Goal: Contribute content

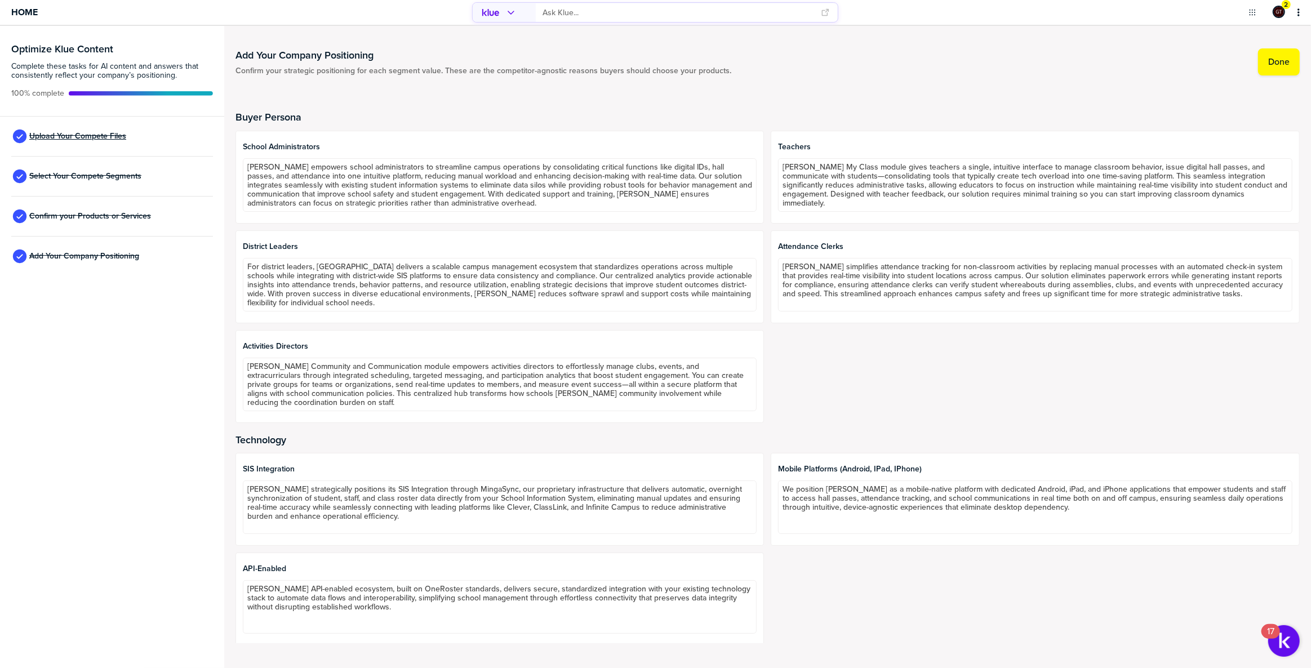
click at [58, 139] on span "Upload Your Compete Files" at bounding box center [77, 136] width 97 height 9
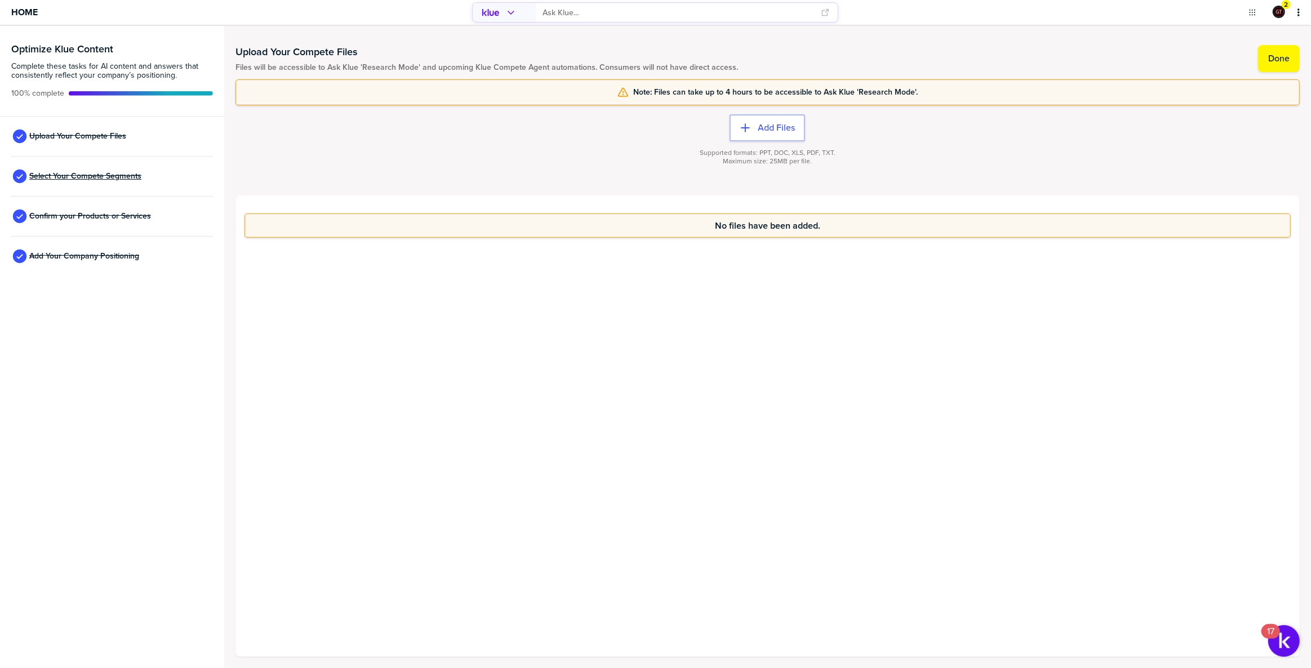
click at [70, 176] on span "Select Your Compete Segments" at bounding box center [85, 176] width 112 height 9
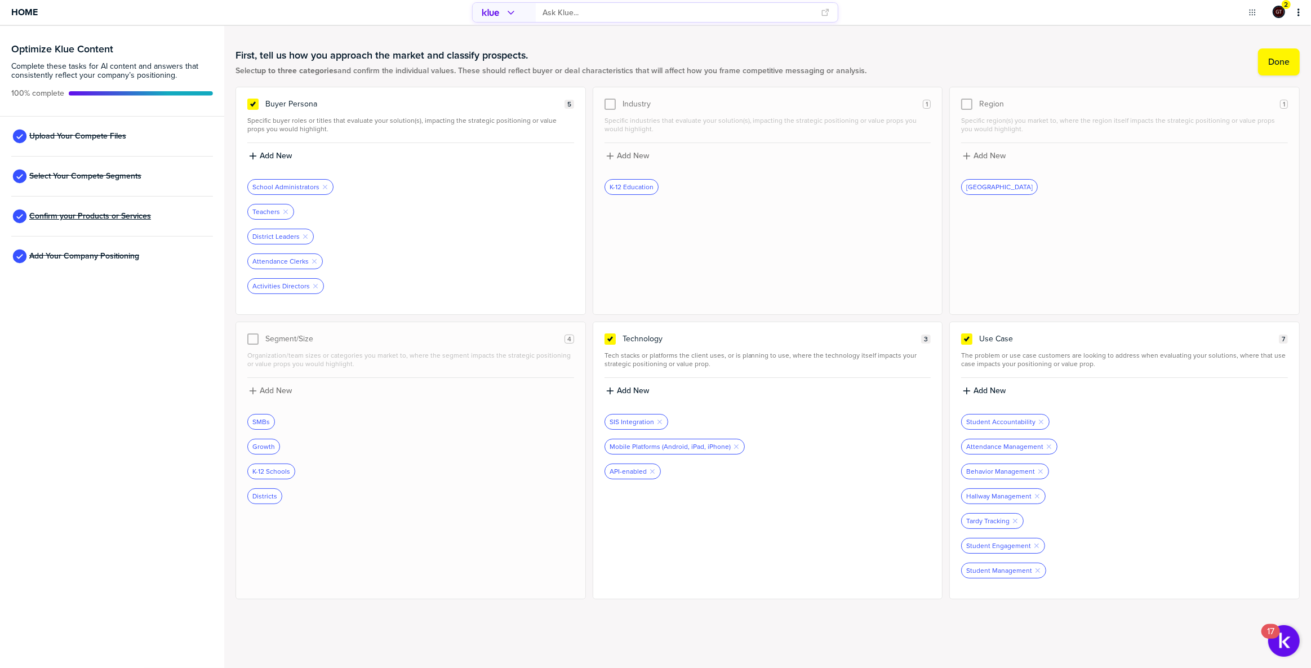
click at [104, 216] on span "Confirm your Products or Services" at bounding box center [90, 216] width 122 height 9
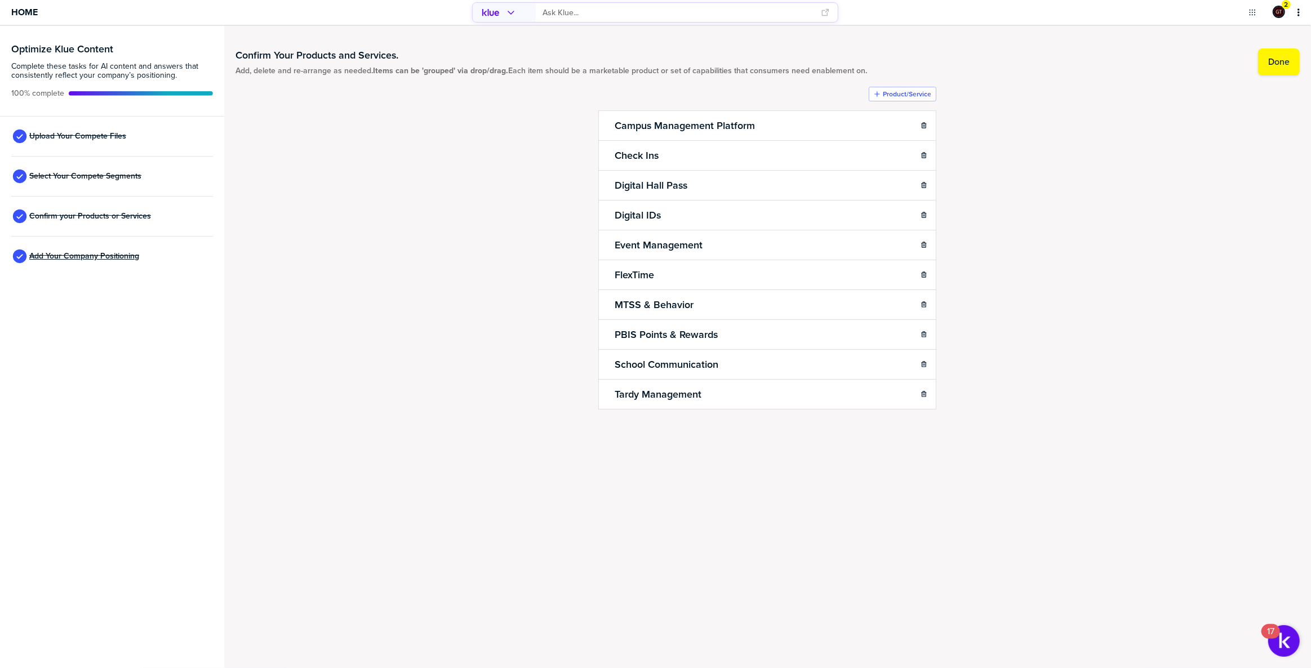
click at [104, 256] on span "Add Your Company Positioning" at bounding box center [84, 256] width 110 height 9
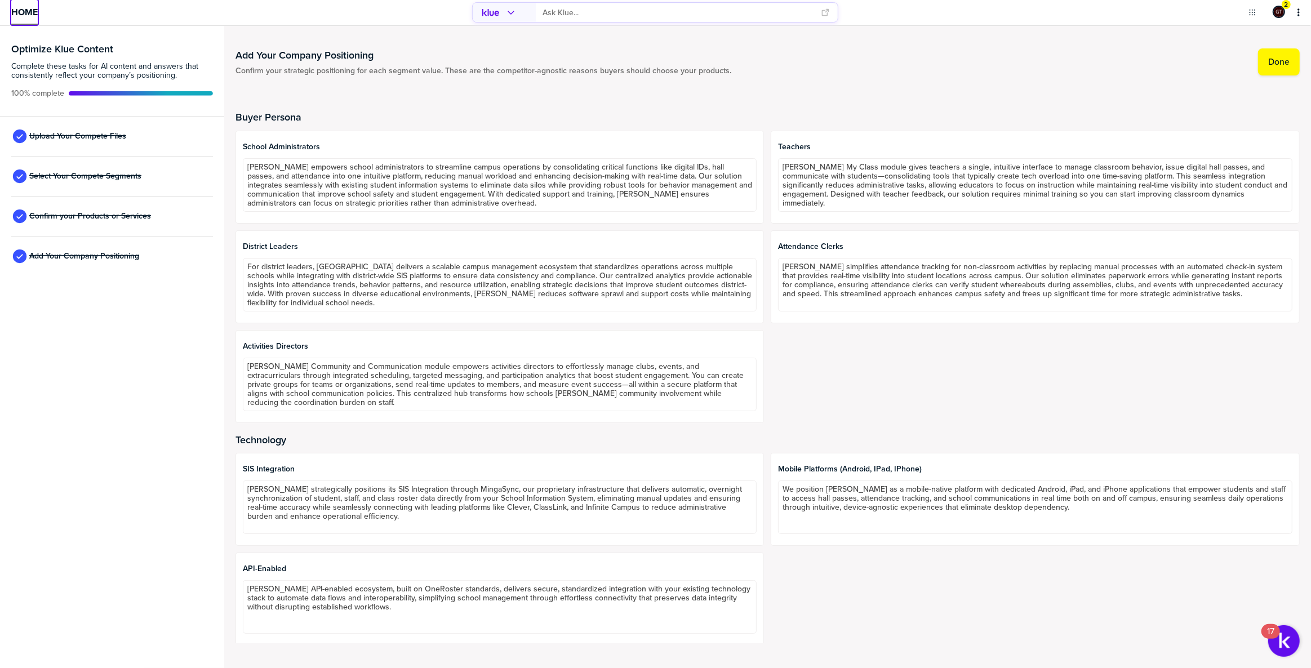
click at [32, 10] on span "Home" at bounding box center [24, 12] width 26 height 10
